Goal: Find specific page/section: Find specific page/section

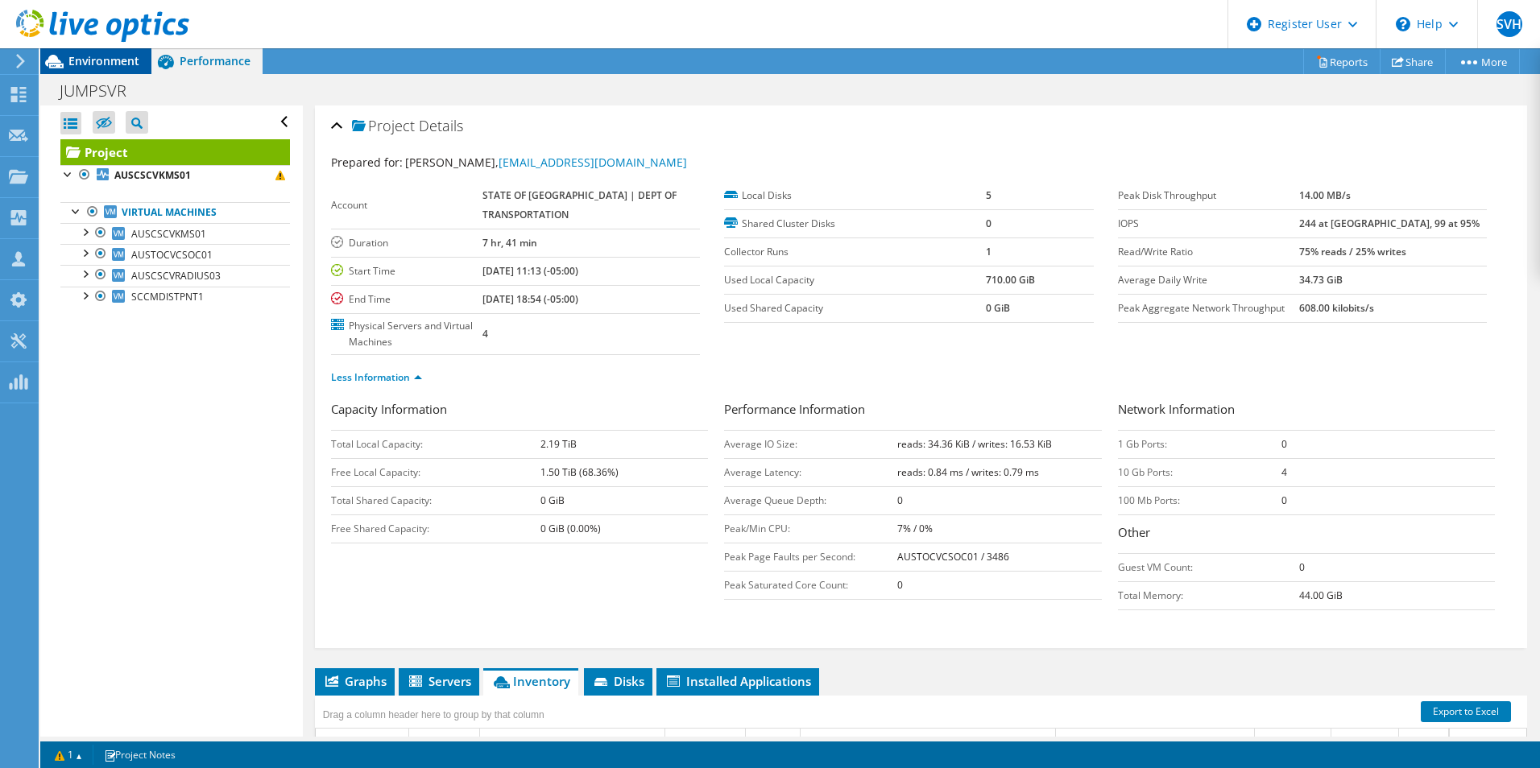
click at [89, 60] on span "Environment" at bounding box center [103, 60] width 71 height 15
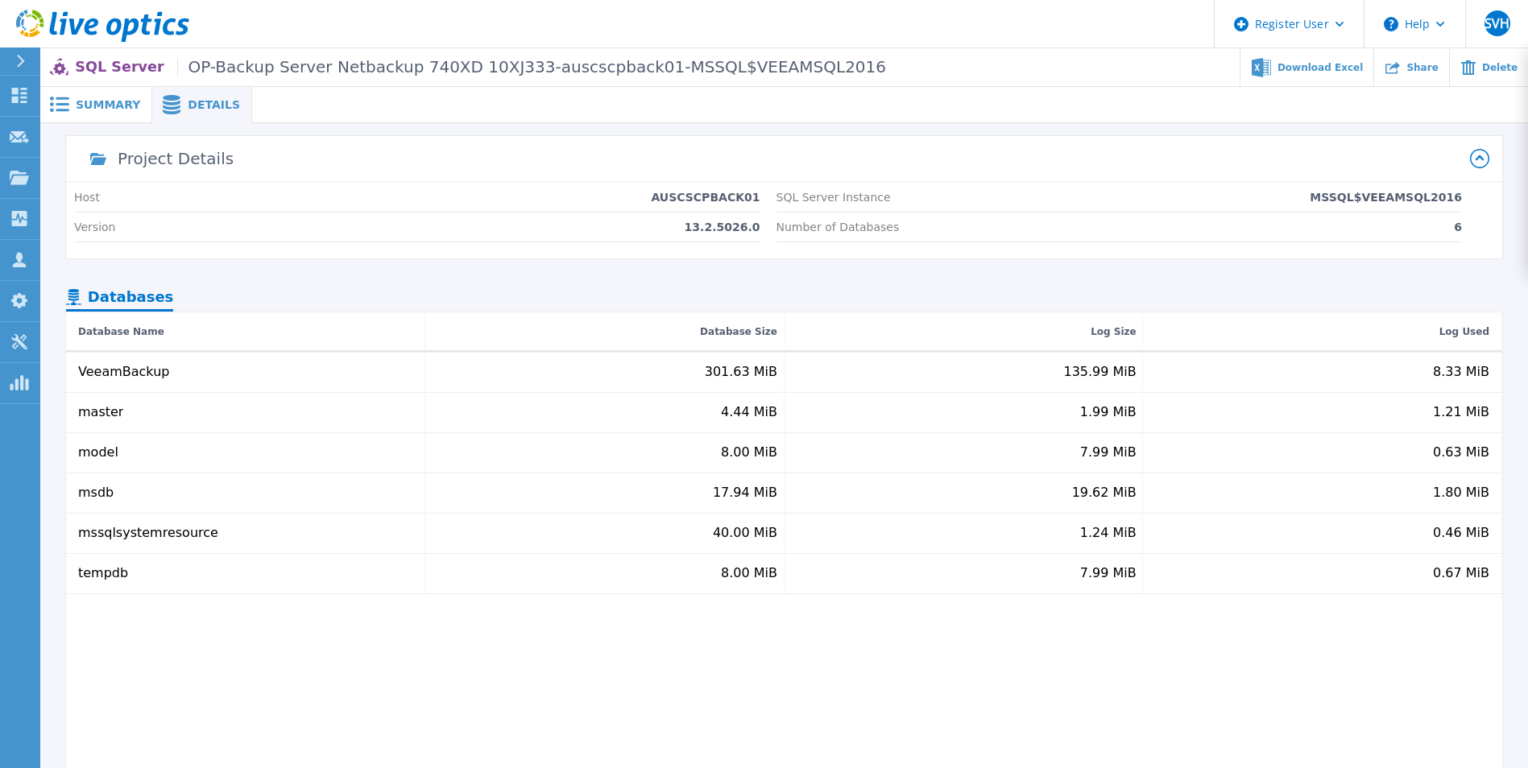
click at [59, 99] on rect at bounding box center [63, 98] width 14 height 2
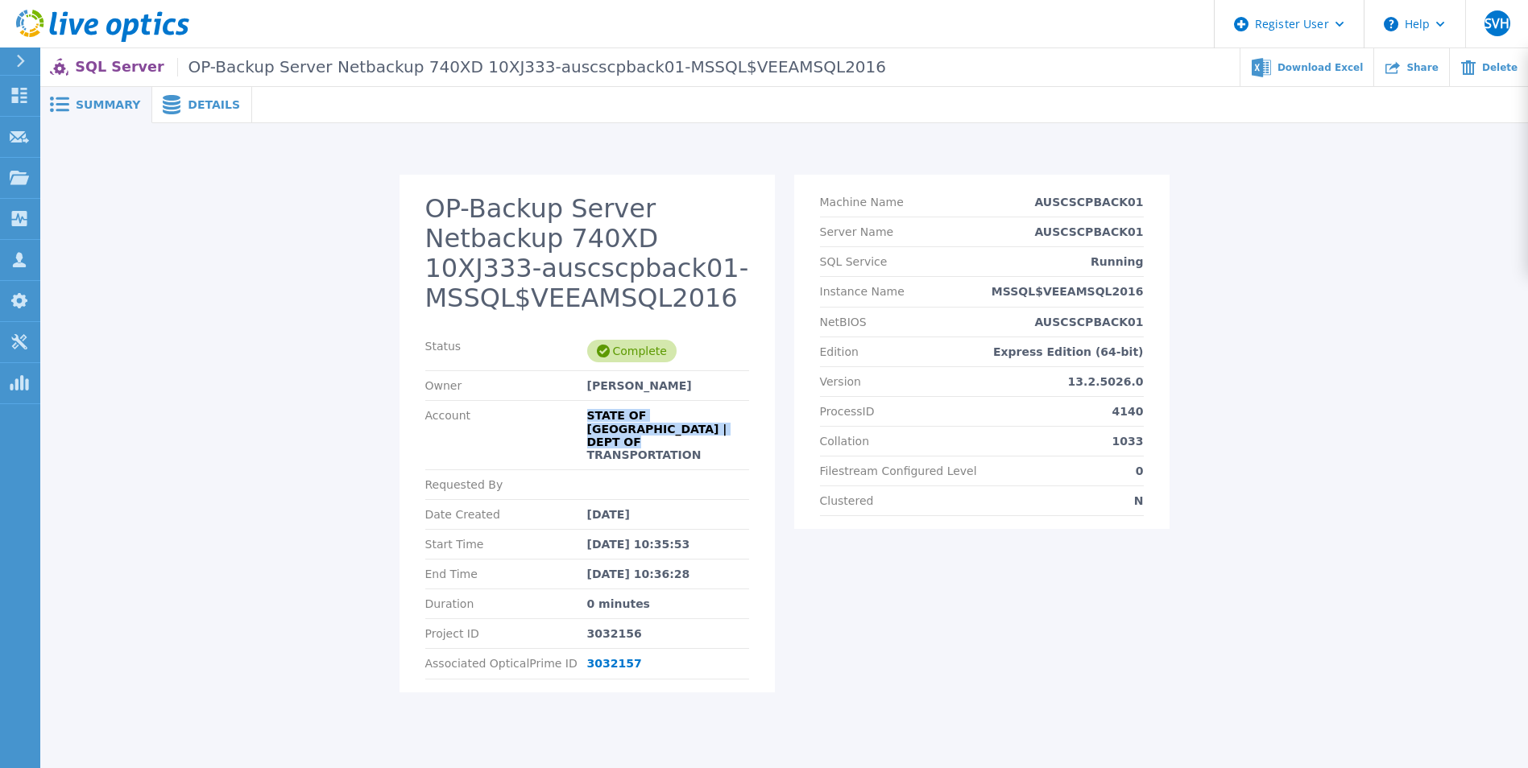
drag, startPoint x: 575, startPoint y: 416, endPoint x: 717, endPoint y: 443, distance: 144.4
click at [717, 443] on div "Account STATE OF TX | DEPT OF TRANSPORTATION" at bounding box center [587, 435] width 324 height 68
drag, startPoint x: 717, startPoint y: 443, endPoint x: 822, endPoint y: 586, distance: 176.9
click at [796, 572] on div "Machine Name AUSCSCPBACK01 Server Name AUSCSCPBACK01 SQL Service Running Instan…" at bounding box center [981, 443] width 375 height 536
